Goal: Task Accomplishment & Management: Manage account settings

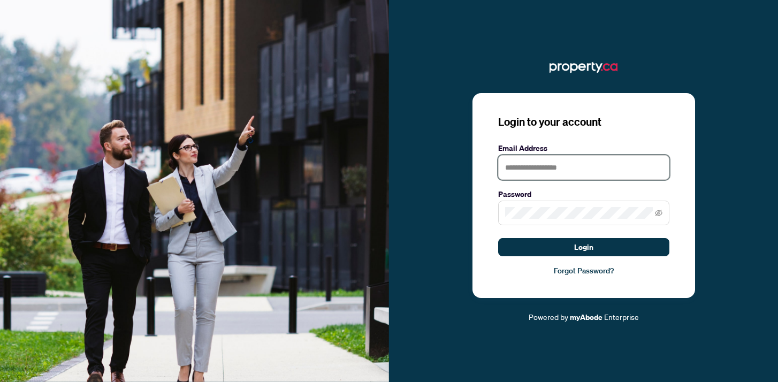
click at [527, 173] on input "text" at bounding box center [583, 167] width 171 height 25
type input "**********"
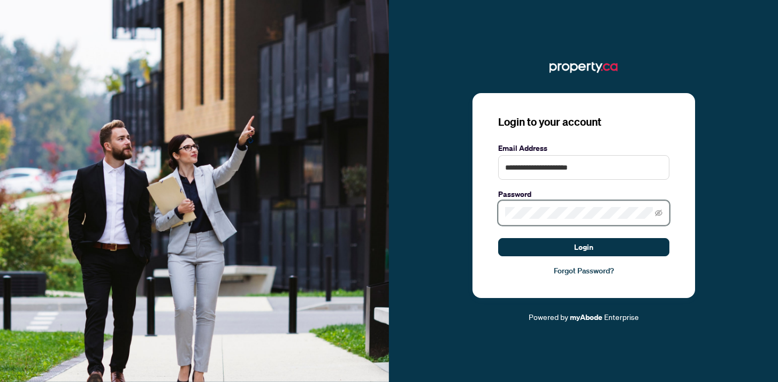
click at [498, 238] on button "Login" at bounding box center [583, 247] width 171 height 18
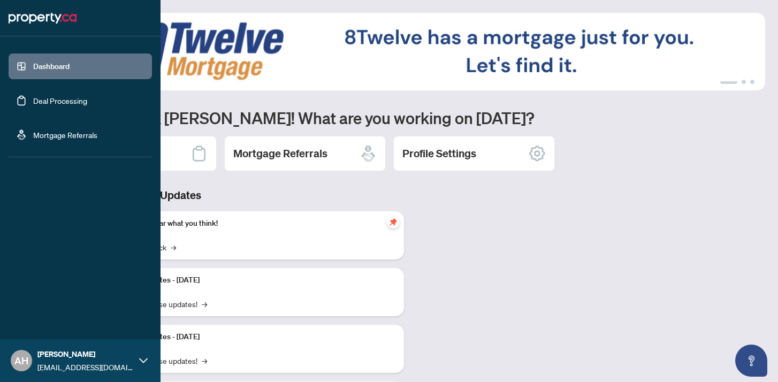
click at [33, 96] on link "Deal Processing" at bounding box center [60, 101] width 54 height 10
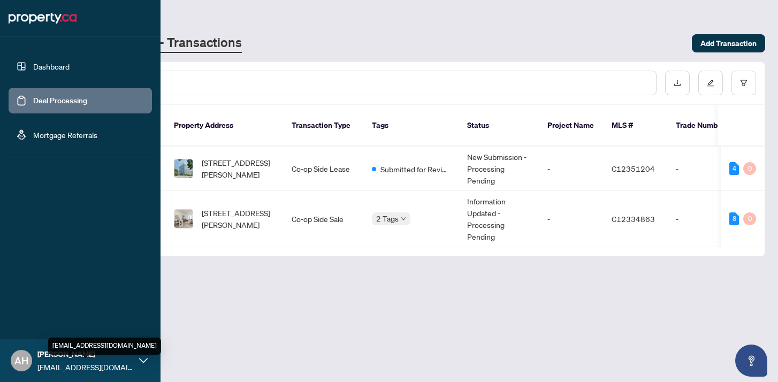
click at [39, 365] on span "[EMAIL_ADDRESS][DOMAIN_NAME]" at bounding box center [85, 367] width 96 height 12
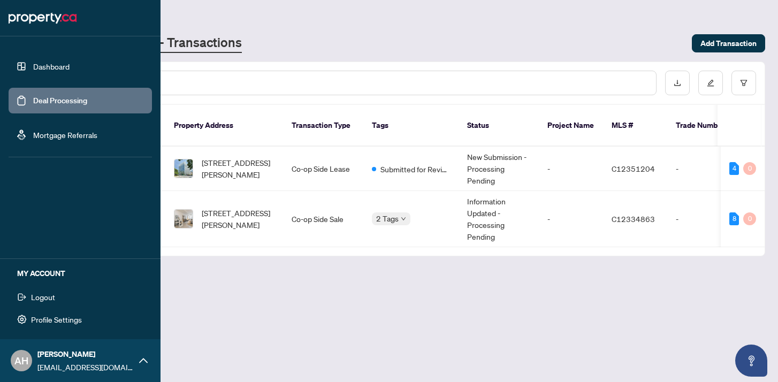
click at [62, 299] on button "Logout" at bounding box center [80, 297] width 143 height 18
